Goal: Use online tool/utility

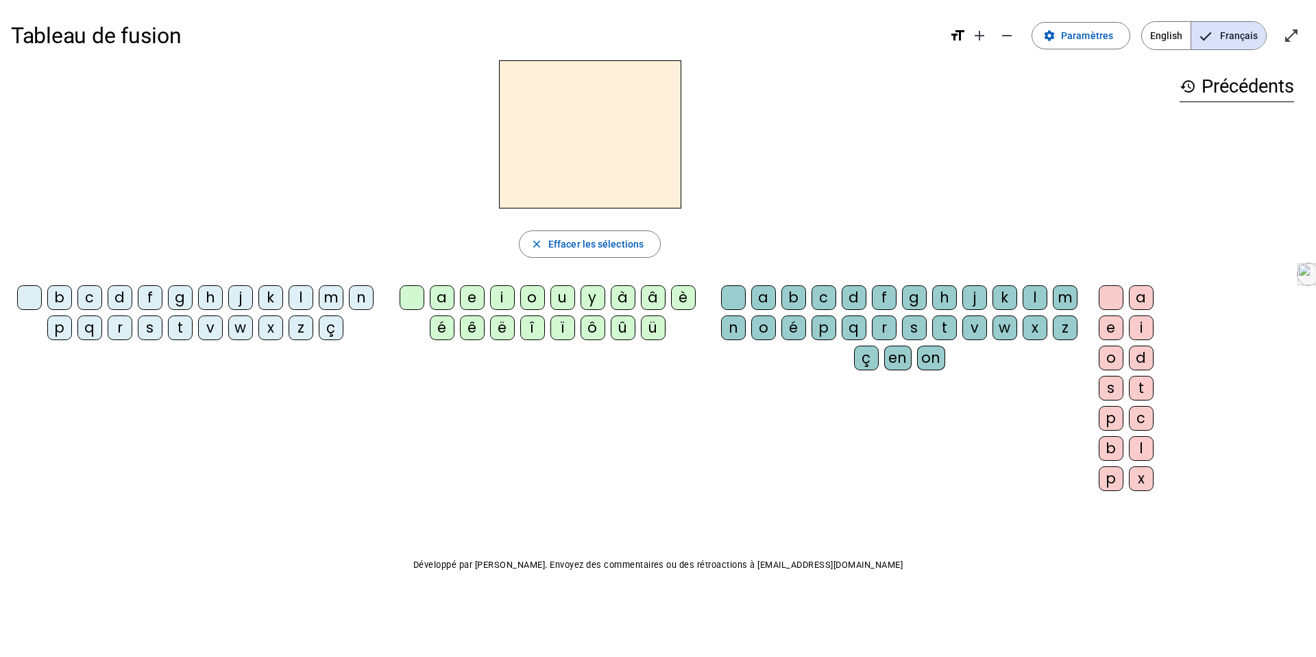
click at [62, 301] on div "b" at bounding box center [59, 297] width 25 height 25
click at [431, 295] on div "a" at bounding box center [442, 297] width 25 height 25
click at [1032, 289] on div "l" at bounding box center [1035, 297] width 25 height 25
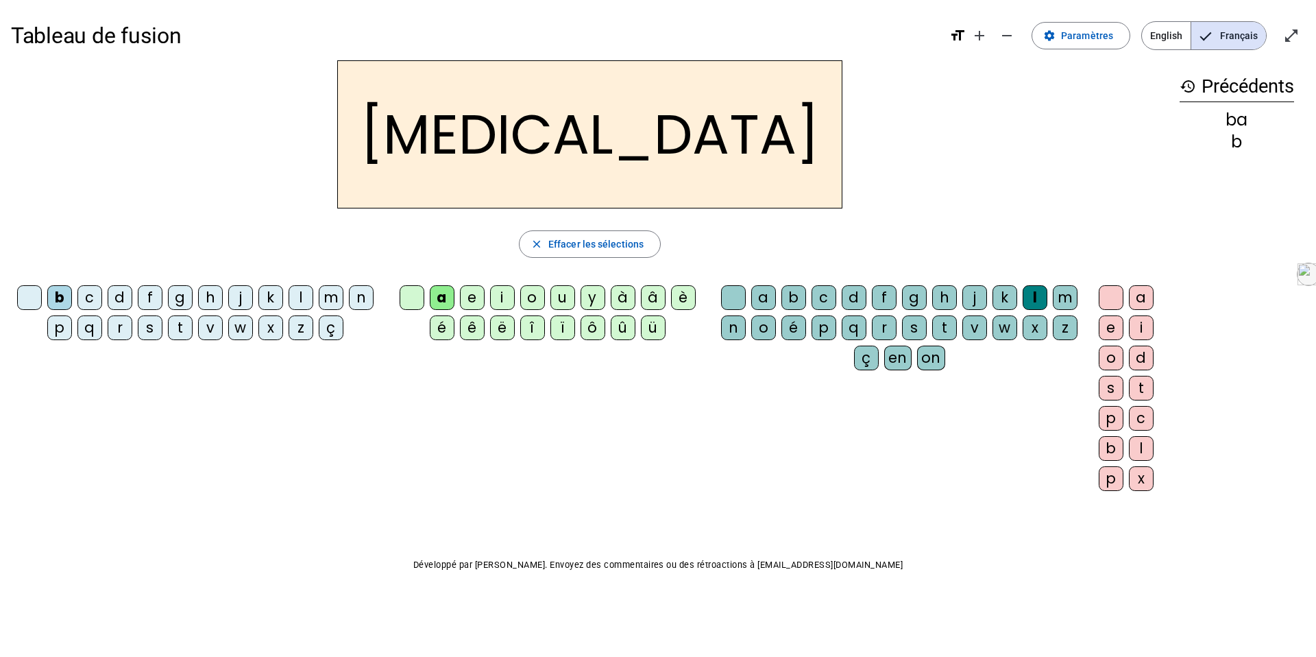
click at [818, 298] on div "c" at bounding box center [824, 297] width 25 height 25
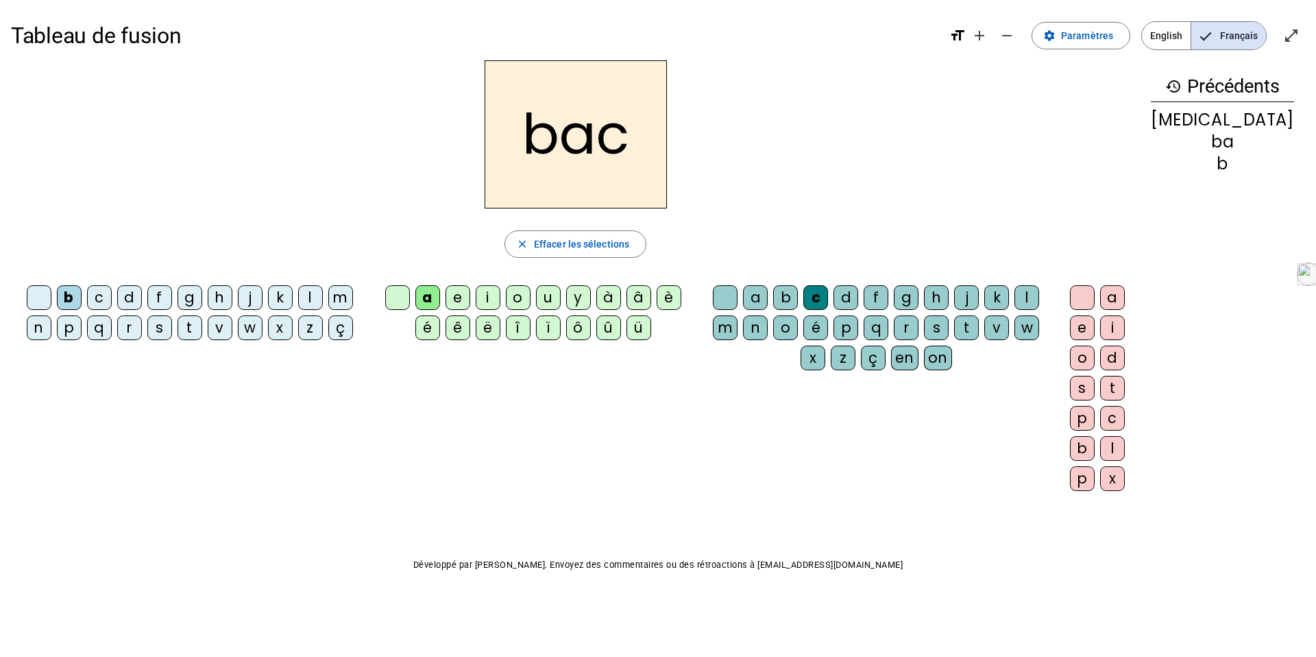
click at [155, 319] on div "s" at bounding box center [159, 327] width 25 height 25
click at [302, 295] on div "l" at bounding box center [310, 297] width 25 height 25
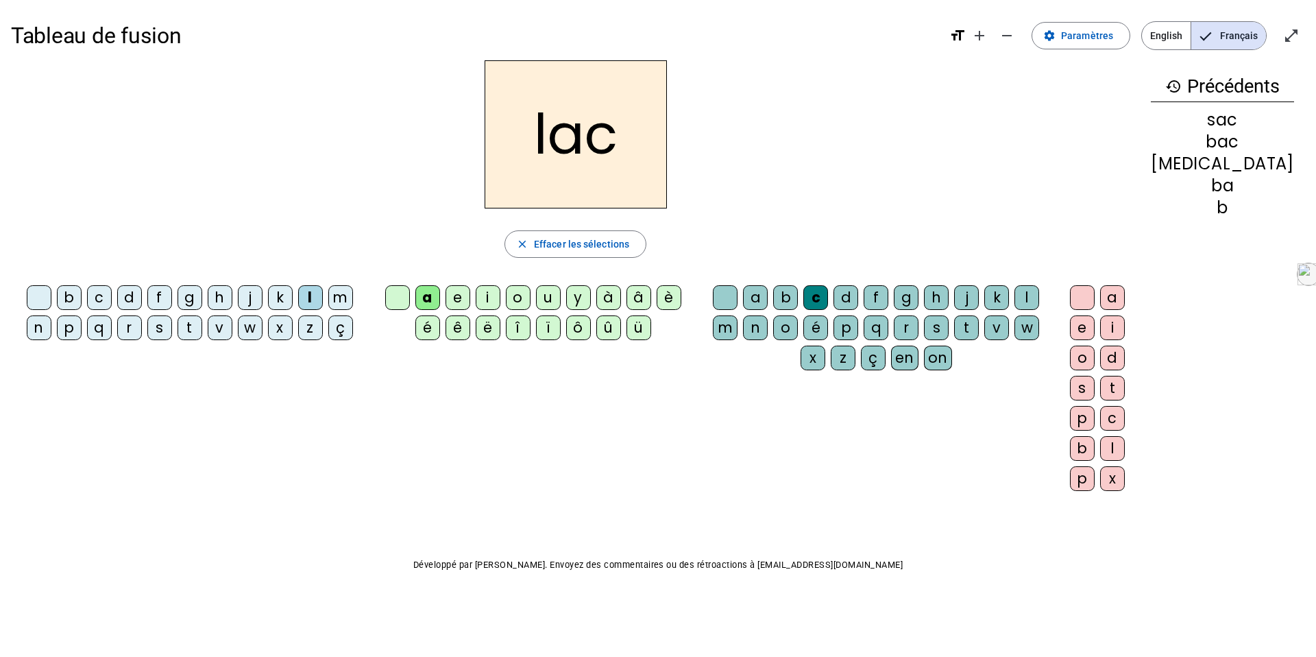
click at [729, 301] on div at bounding box center [725, 297] width 25 height 25
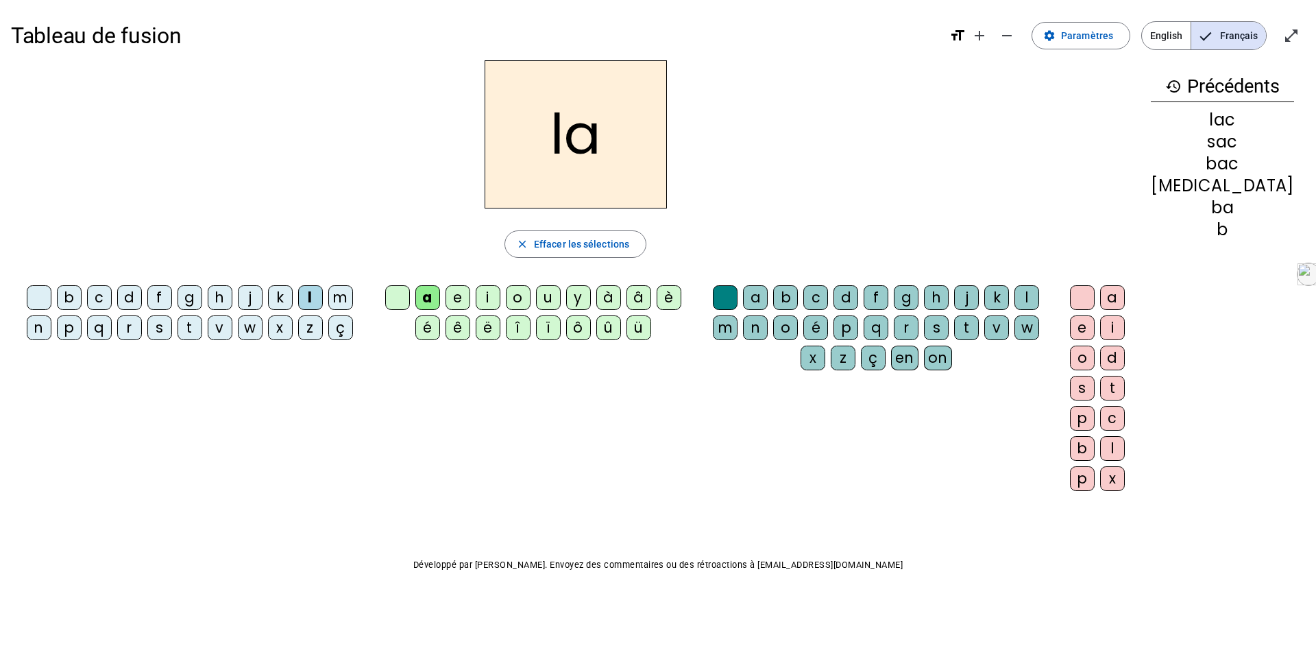
click at [178, 334] on div "t" at bounding box center [190, 327] width 25 height 25
click at [328, 330] on div "ç" at bounding box center [340, 327] width 25 height 25
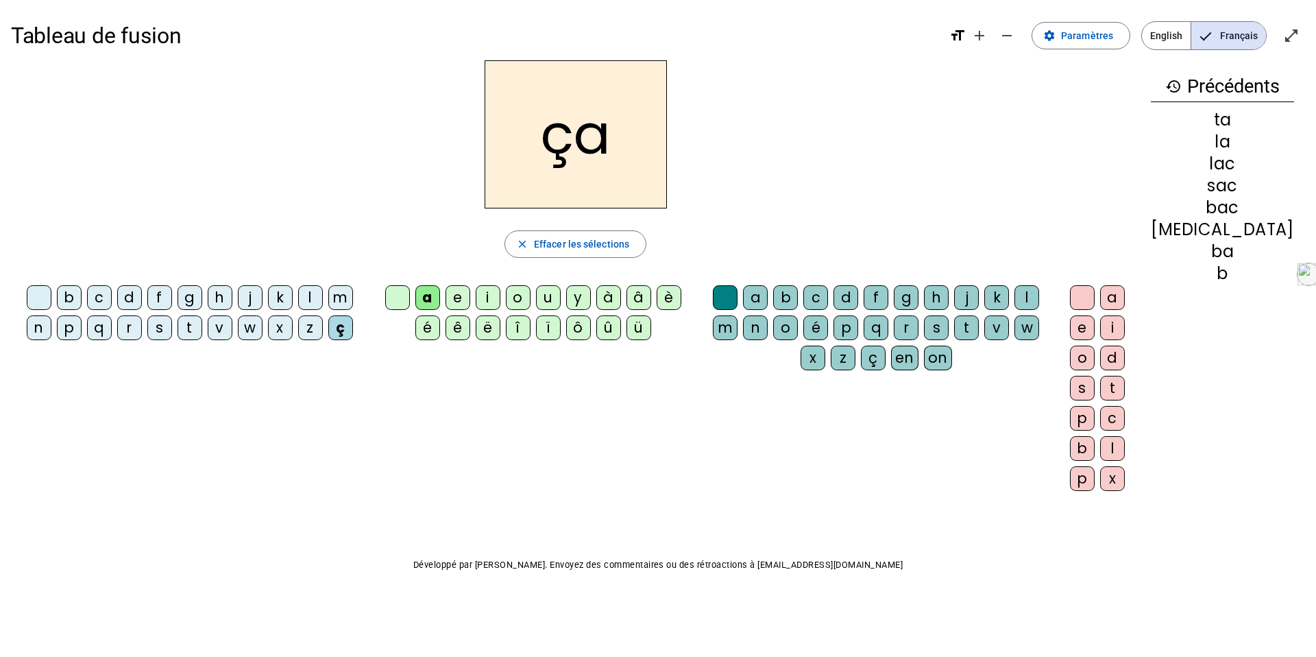
click at [147, 322] on div "s" at bounding box center [159, 327] width 25 height 25
click at [500, 295] on div "i" at bounding box center [488, 297] width 25 height 25
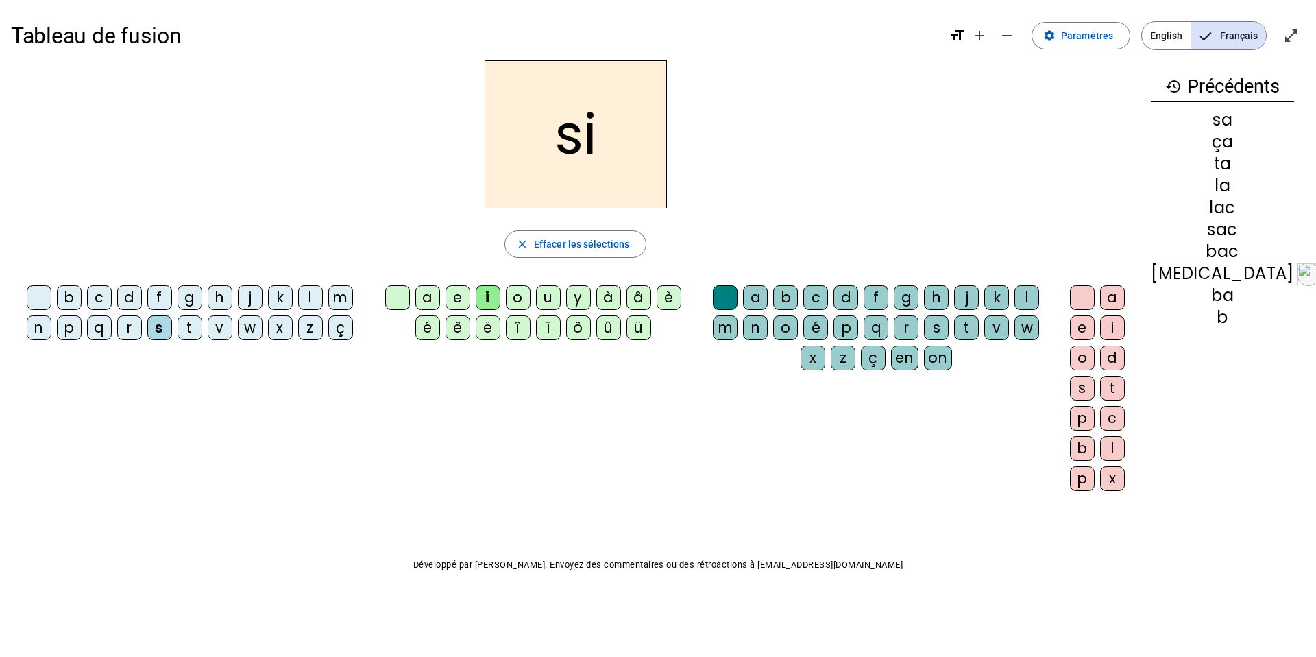
click at [561, 306] on div "u" at bounding box center [548, 297] width 25 height 25
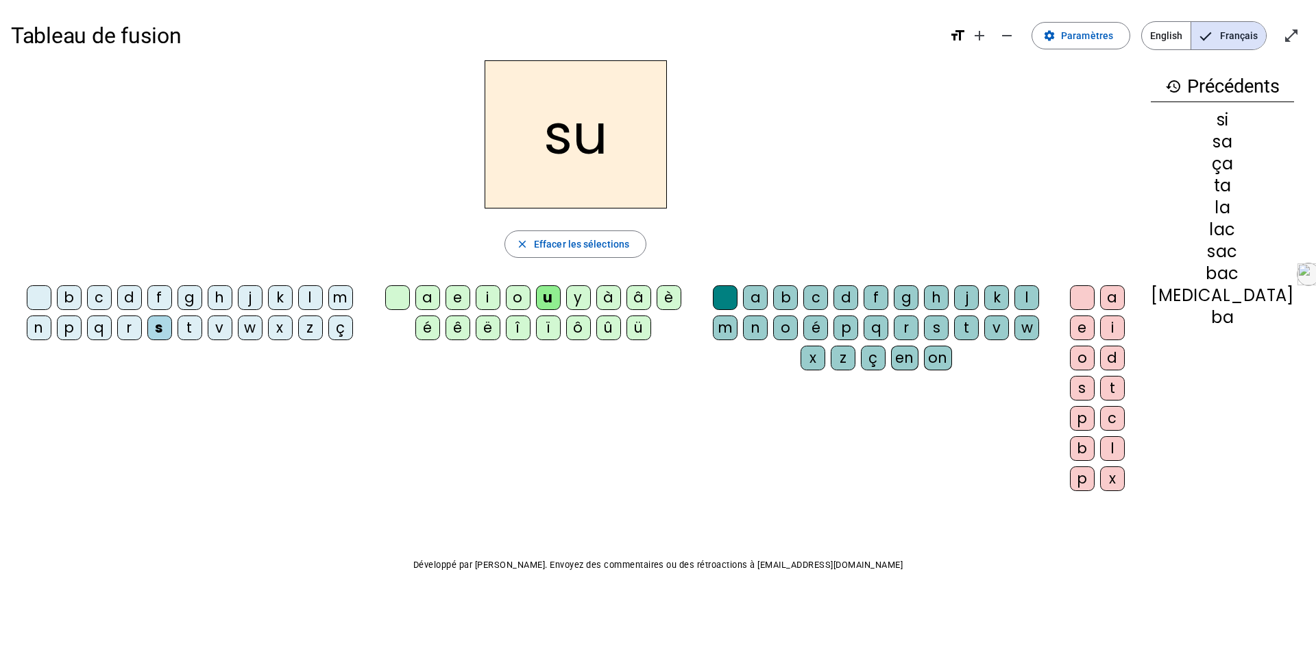
click at [51, 315] on div "n" at bounding box center [39, 327] width 25 height 25
drag, startPoint x: 53, startPoint y: 304, endPoint x: 59, endPoint y: 295, distance: 9.9
click at [59, 295] on div "b" at bounding box center [69, 297] width 25 height 25
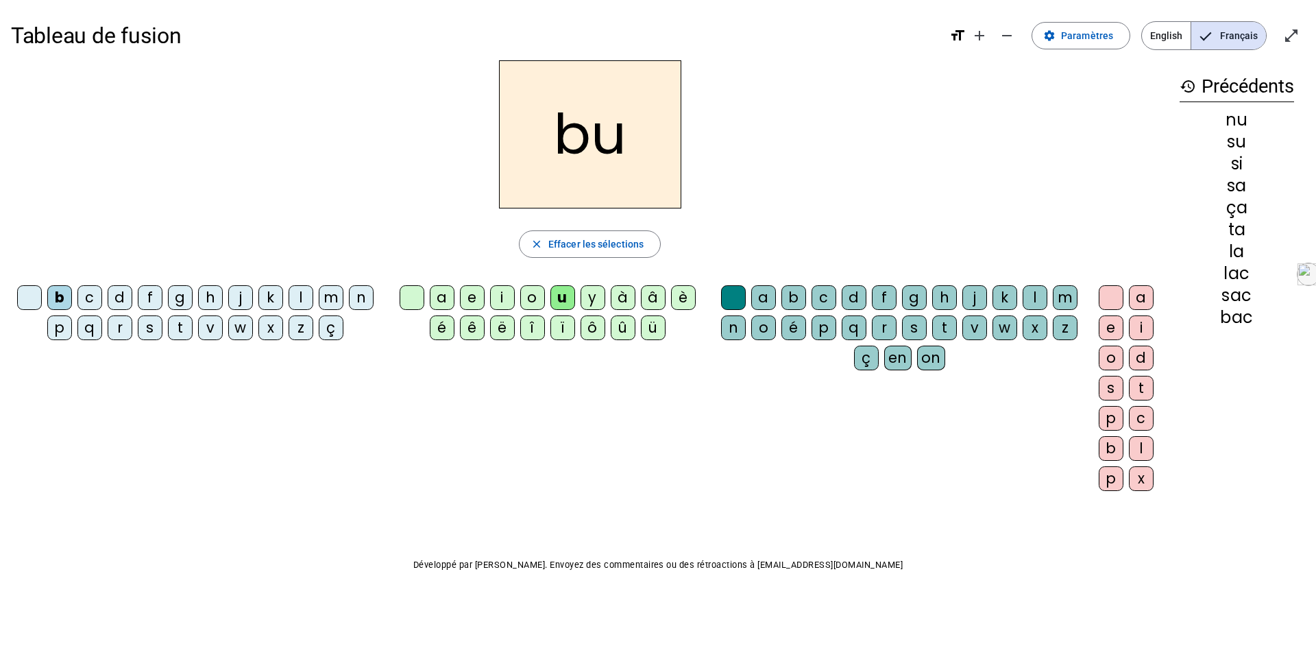
click at [62, 299] on div "b" at bounding box center [59, 297] width 25 height 25
drag, startPoint x: 1315, startPoint y: 86, endPoint x: 912, endPoint y: 330, distance: 471.7
click at [912, 330] on div "s" at bounding box center [914, 327] width 25 height 25
